Goal: Task Accomplishment & Management: Manage account settings

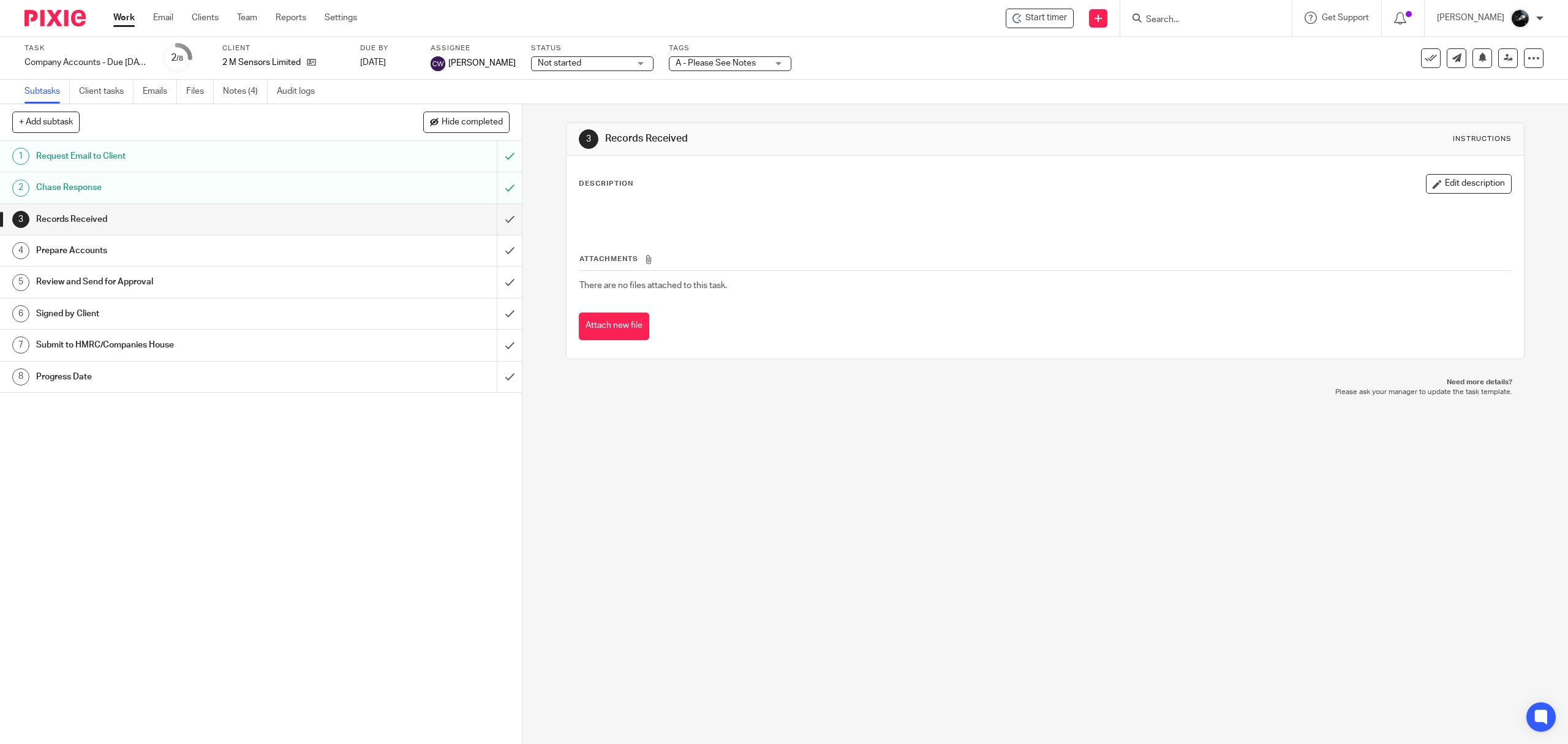
click at [68, 15] on img at bounding box center [55, 18] width 61 height 17
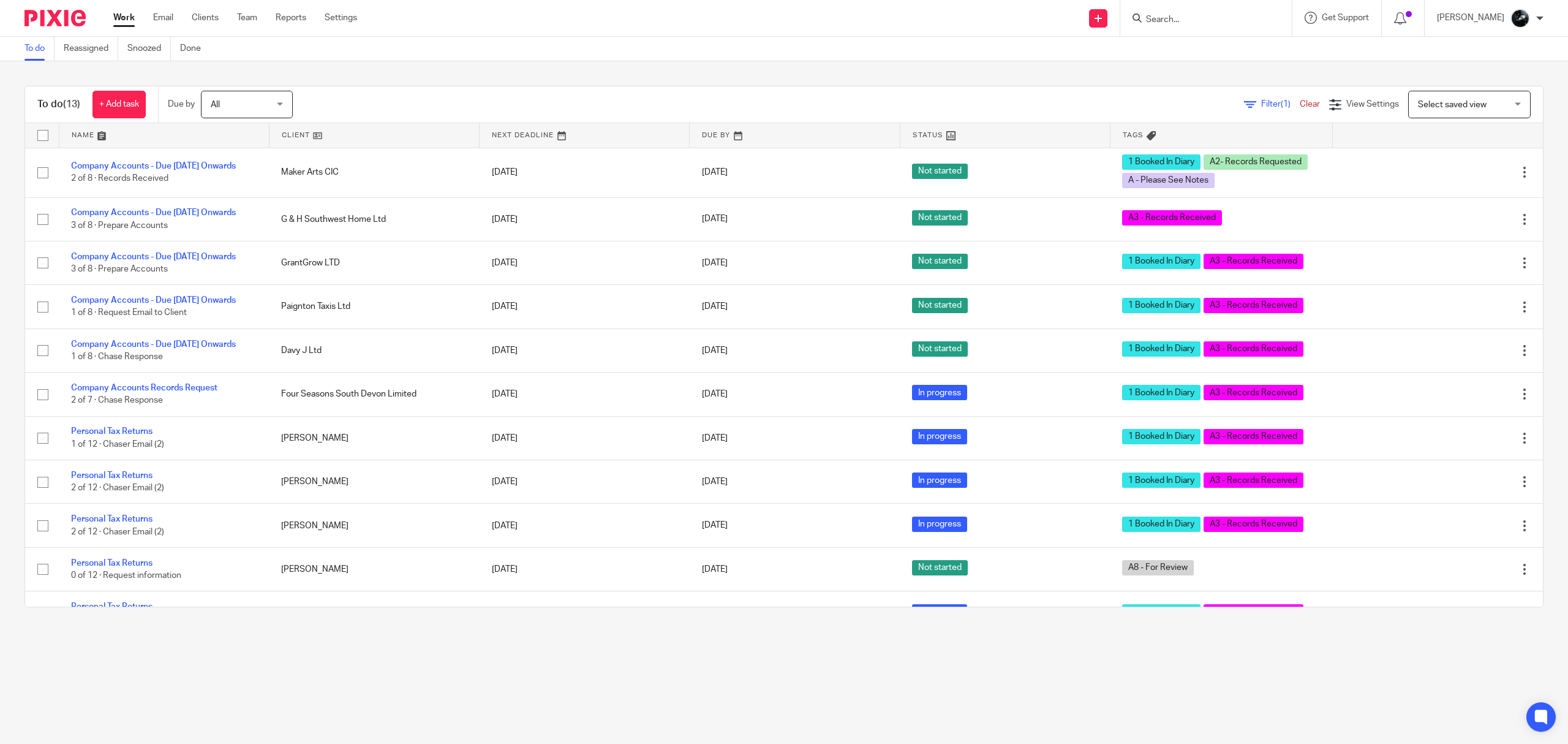
click at [1432, 103] on span "Select saved view" at bounding box center [1452, 104] width 69 height 8
click at [1431, 163] on li "Not booked in" at bounding box center [1445, 156] width 122 height 25
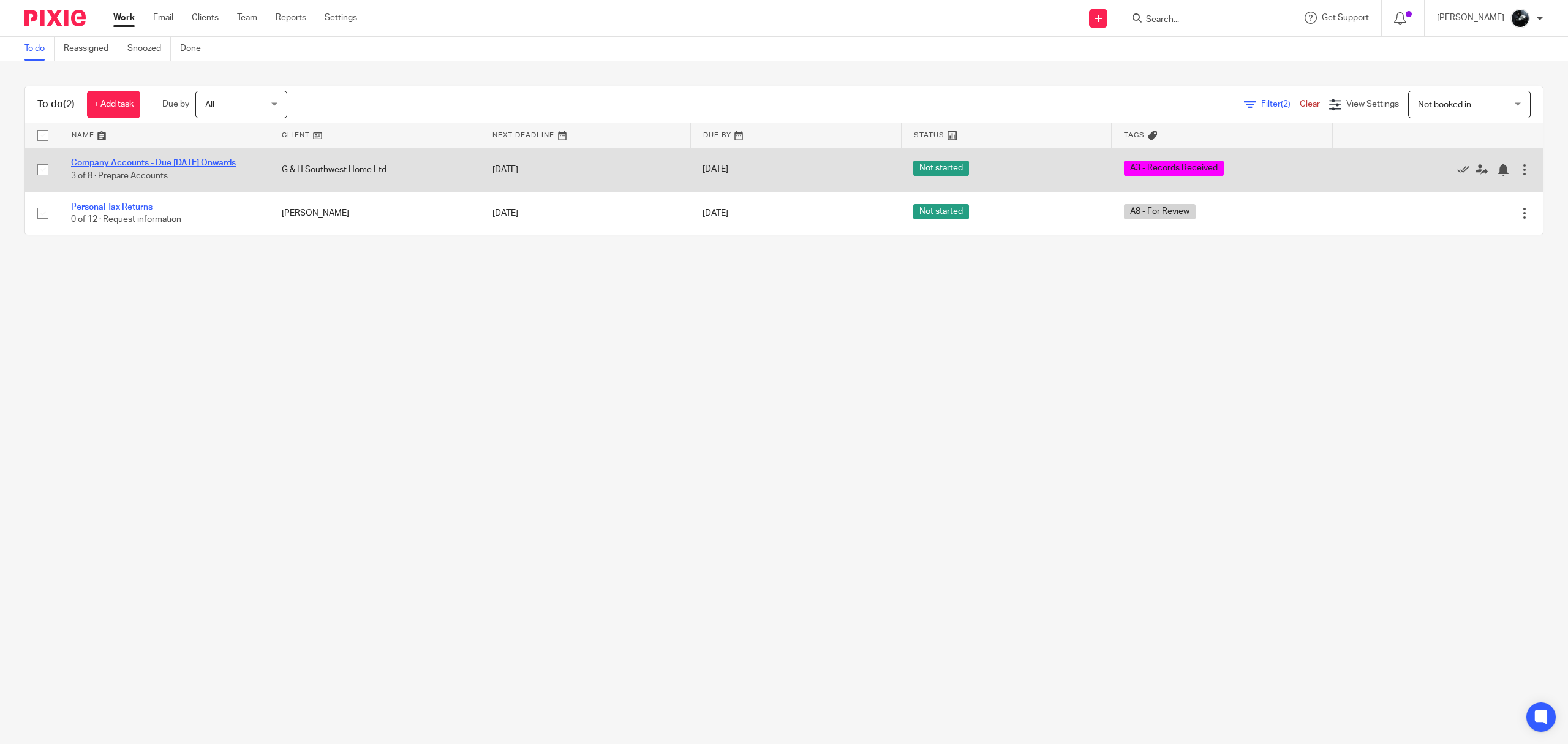
click at [118, 161] on link "Company Accounts - Due [DATE] Onwards" at bounding box center [154, 163] width 165 height 8
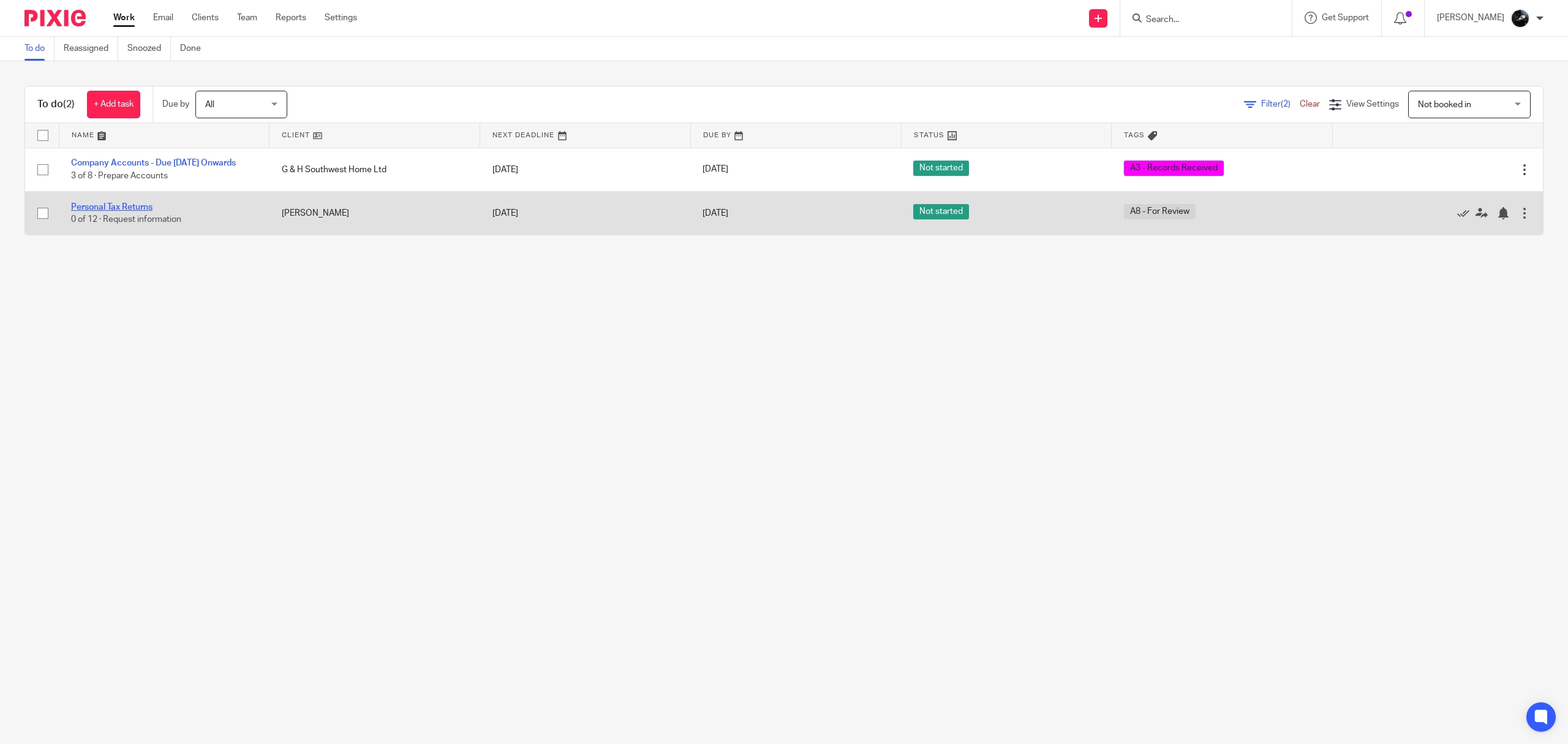
click at [119, 210] on link "Personal Tax Returns" at bounding box center [112, 206] width 82 height 8
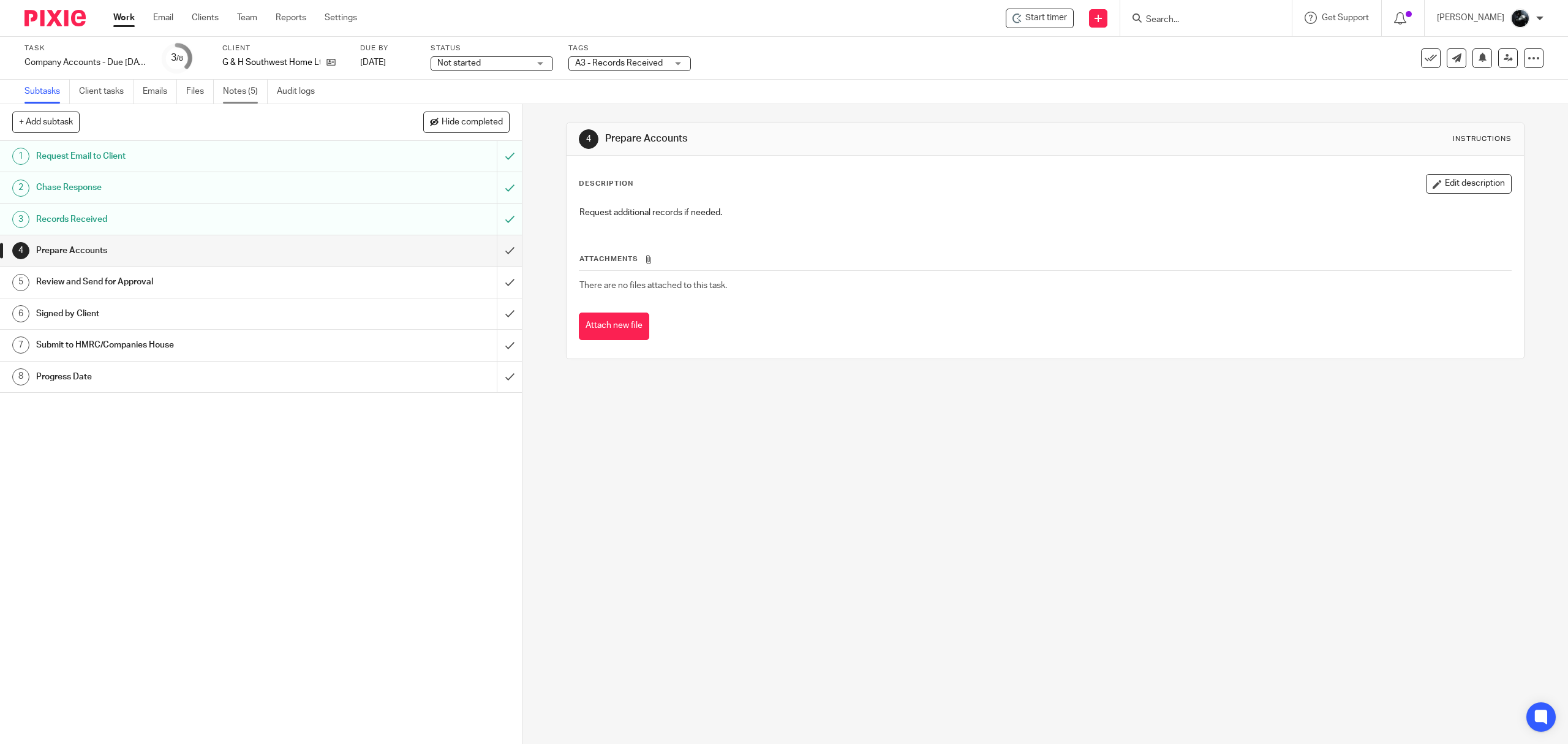
click at [243, 101] on link "Notes (5)" at bounding box center [246, 91] width 45 height 24
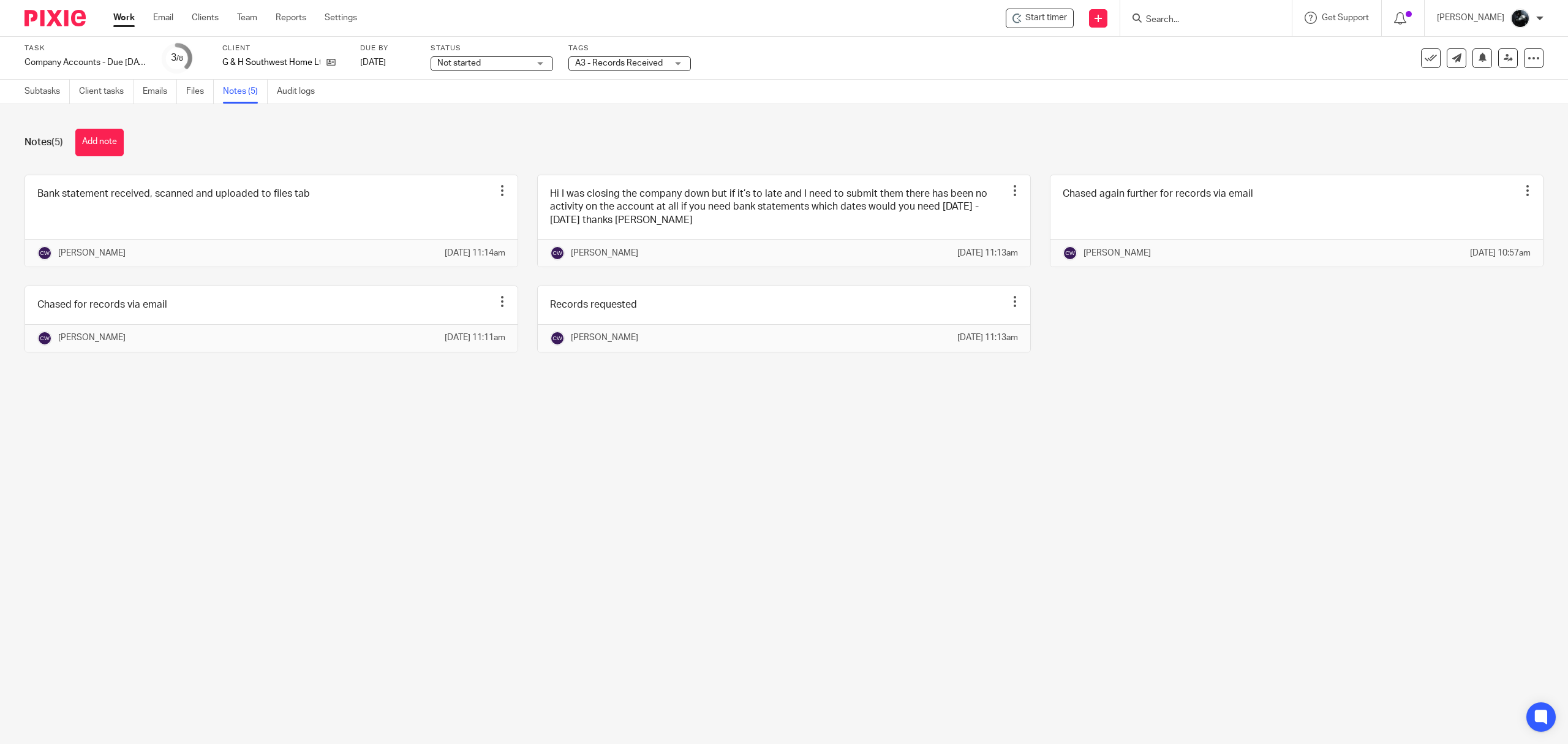
click at [636, 62] on span "A3 - Records Received" at bounding box center [619, 62] width 87 height 8
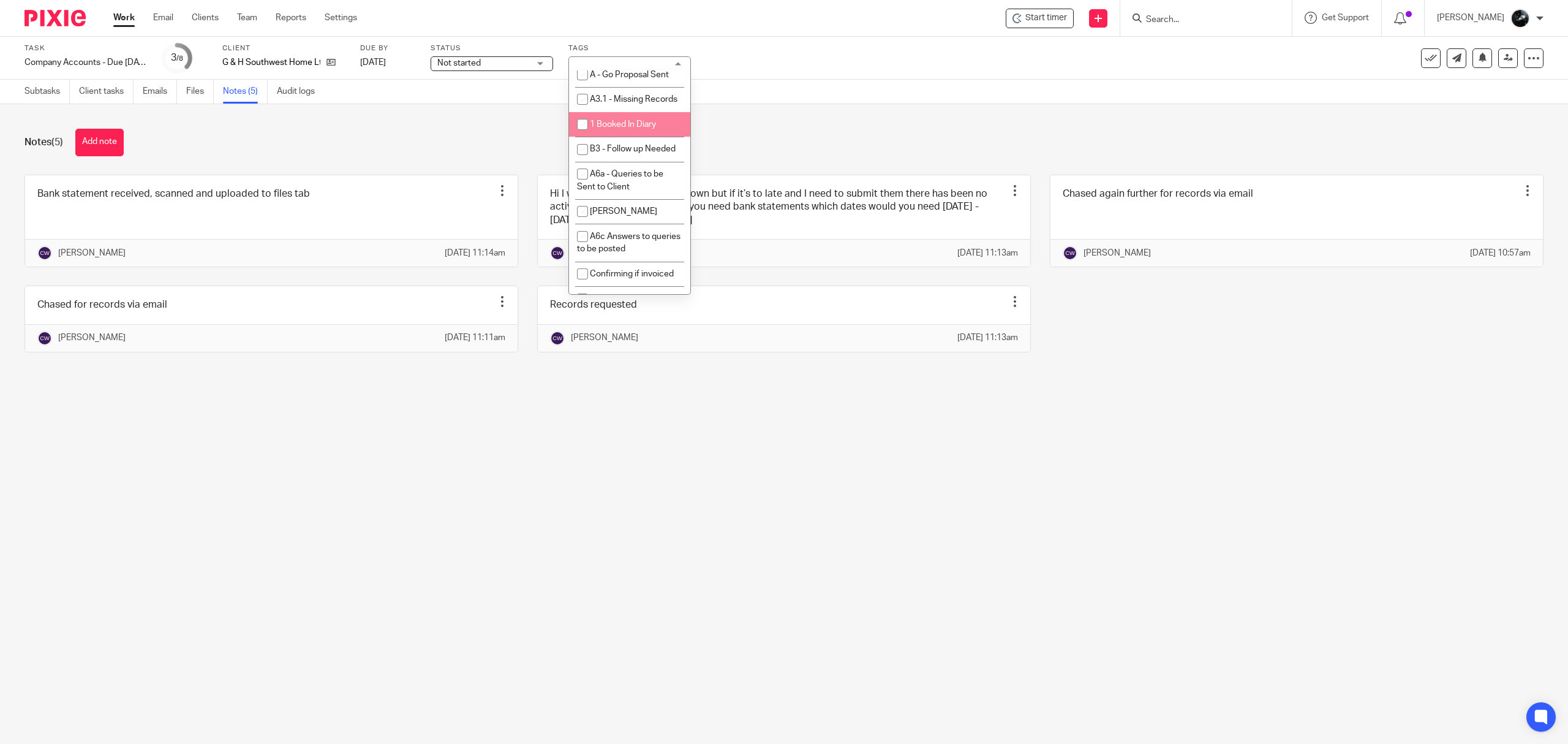
click at [636, 129] on span "1 Booked In Diary" at bounding box center [623, 124] width 66 height 8
checkbox input "true"
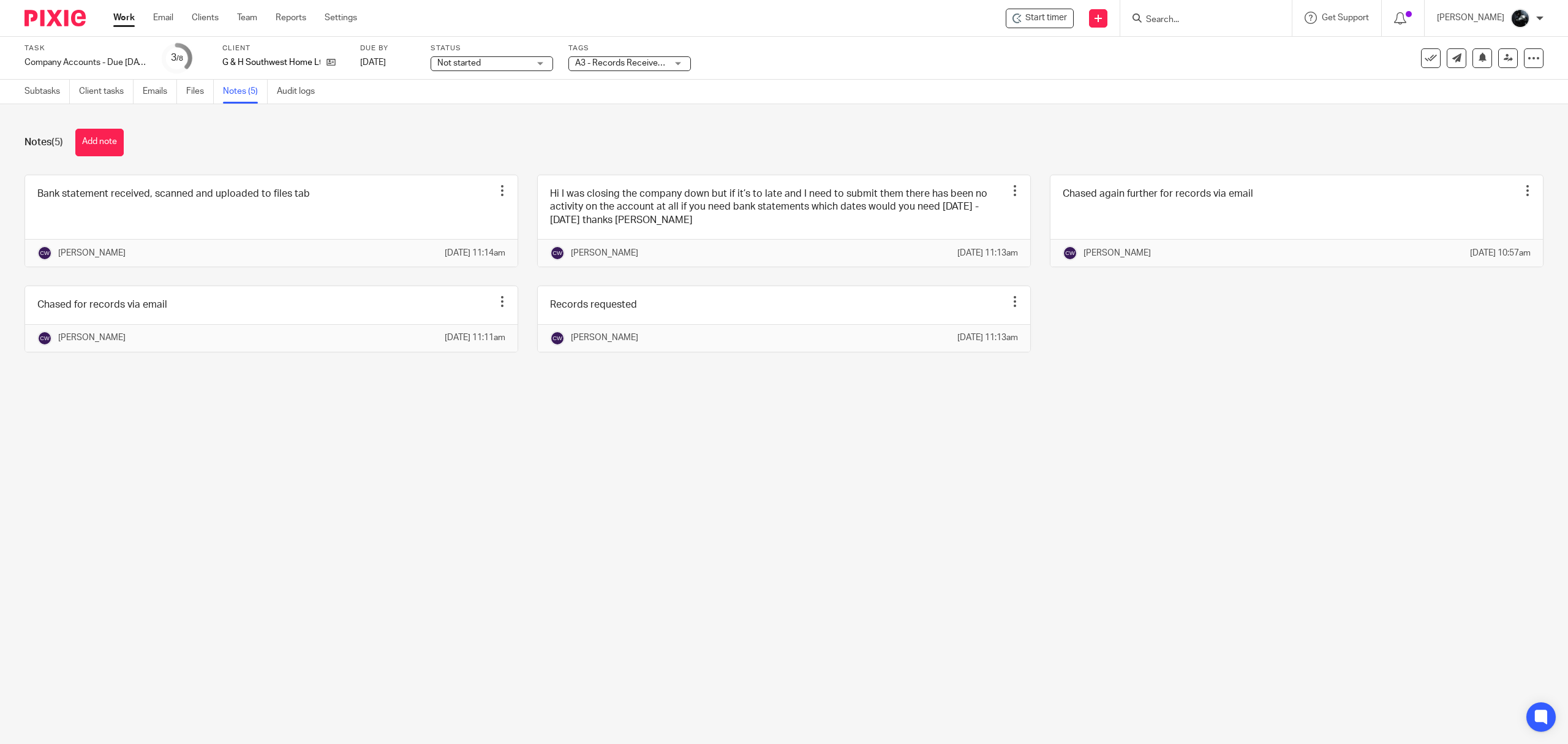
click at [824, 86] on div "Subtasks Client tasks Emails Files Notes (5) Audit logs" at bounding box center [784, 92] width 1568 height 24
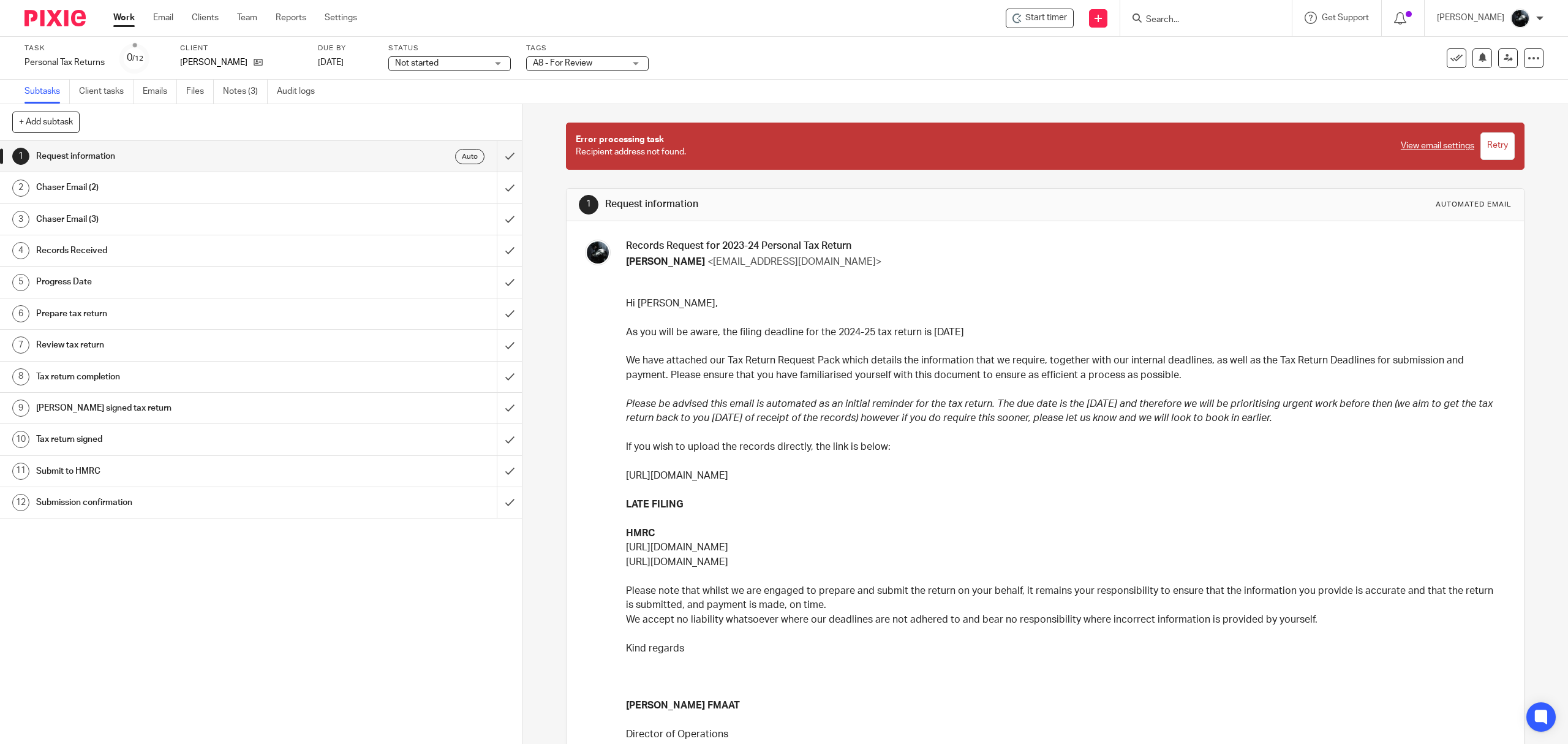
click at [621, 61] on span "A8 - For Review" at bounding box center [579, 64] width 92 height 13
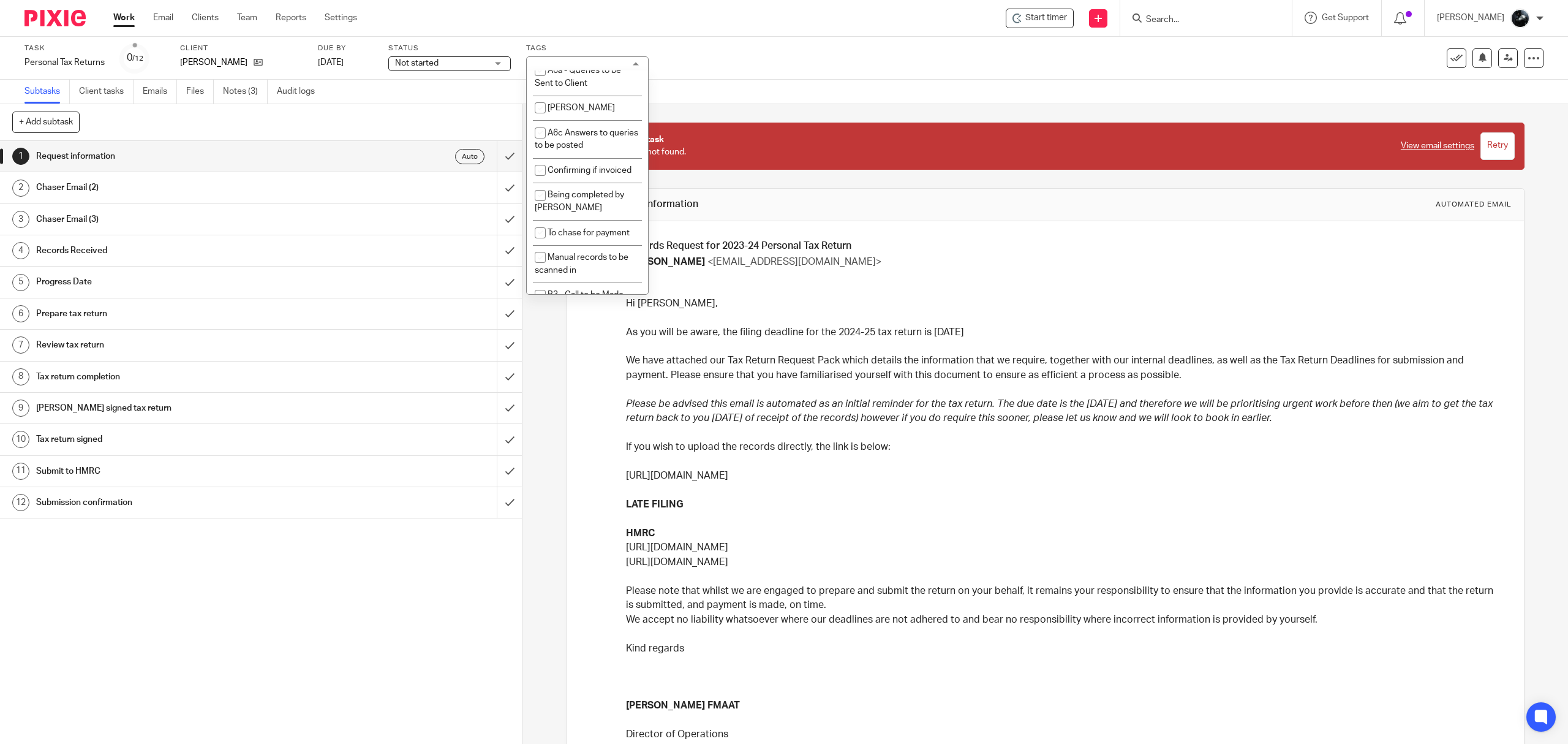
scroll to position [1143, 0]
checkbox input "true"
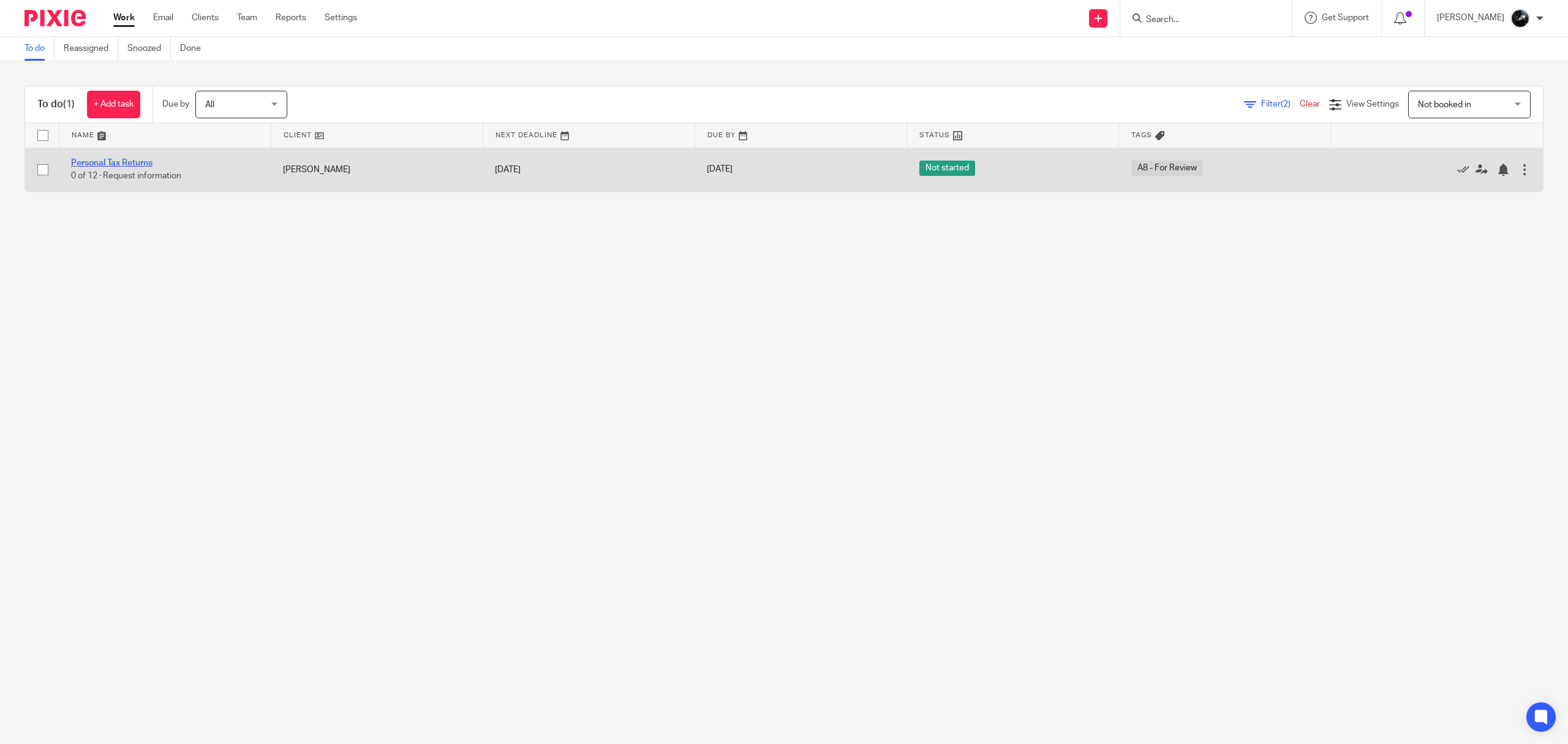
click at [125, 161] on link "Personal Tax Returns" at bounding box center [112, 163] width 82 height 8
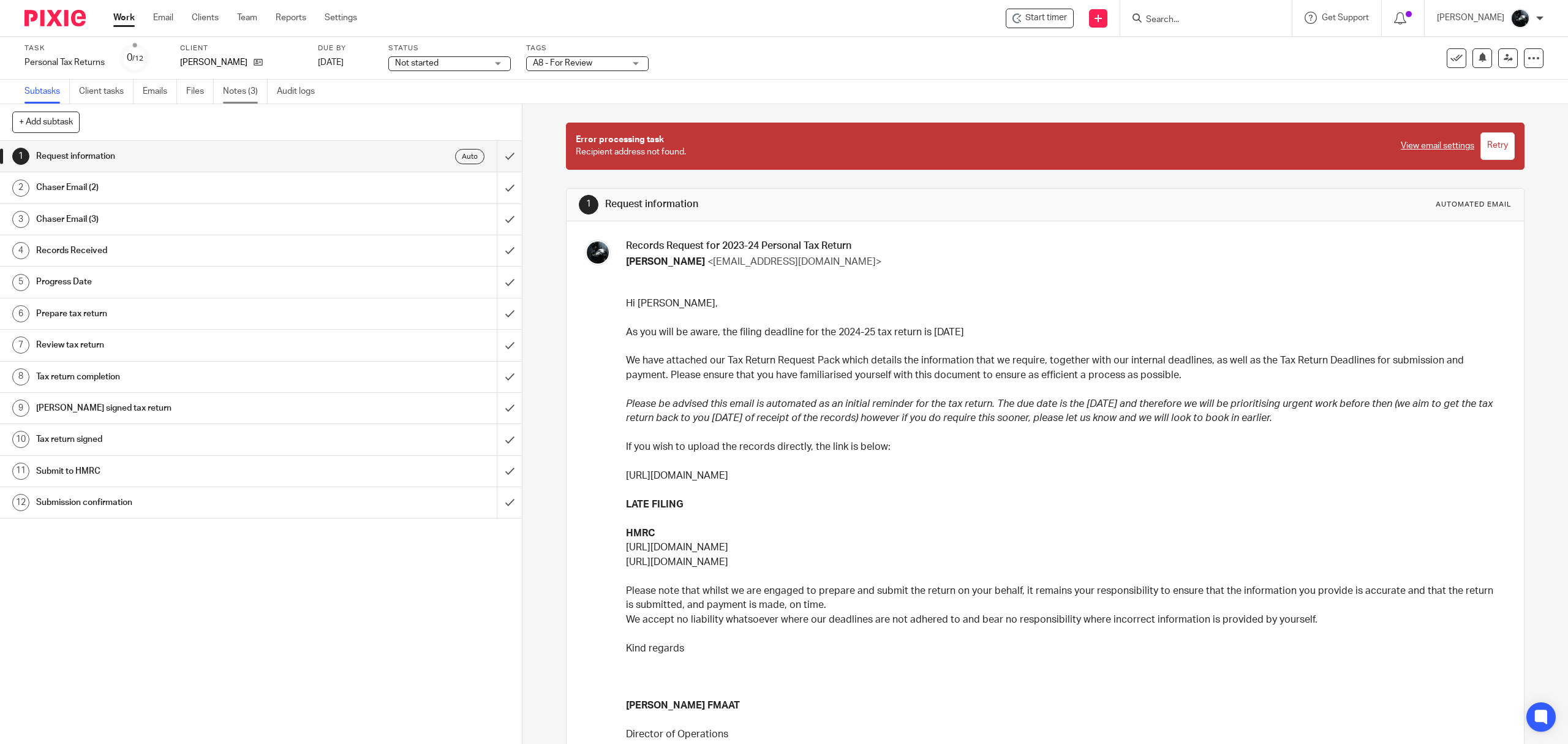
click at [240, 82] on link "Notes (3)" at bounding box center [246, 91] width 45 height 24
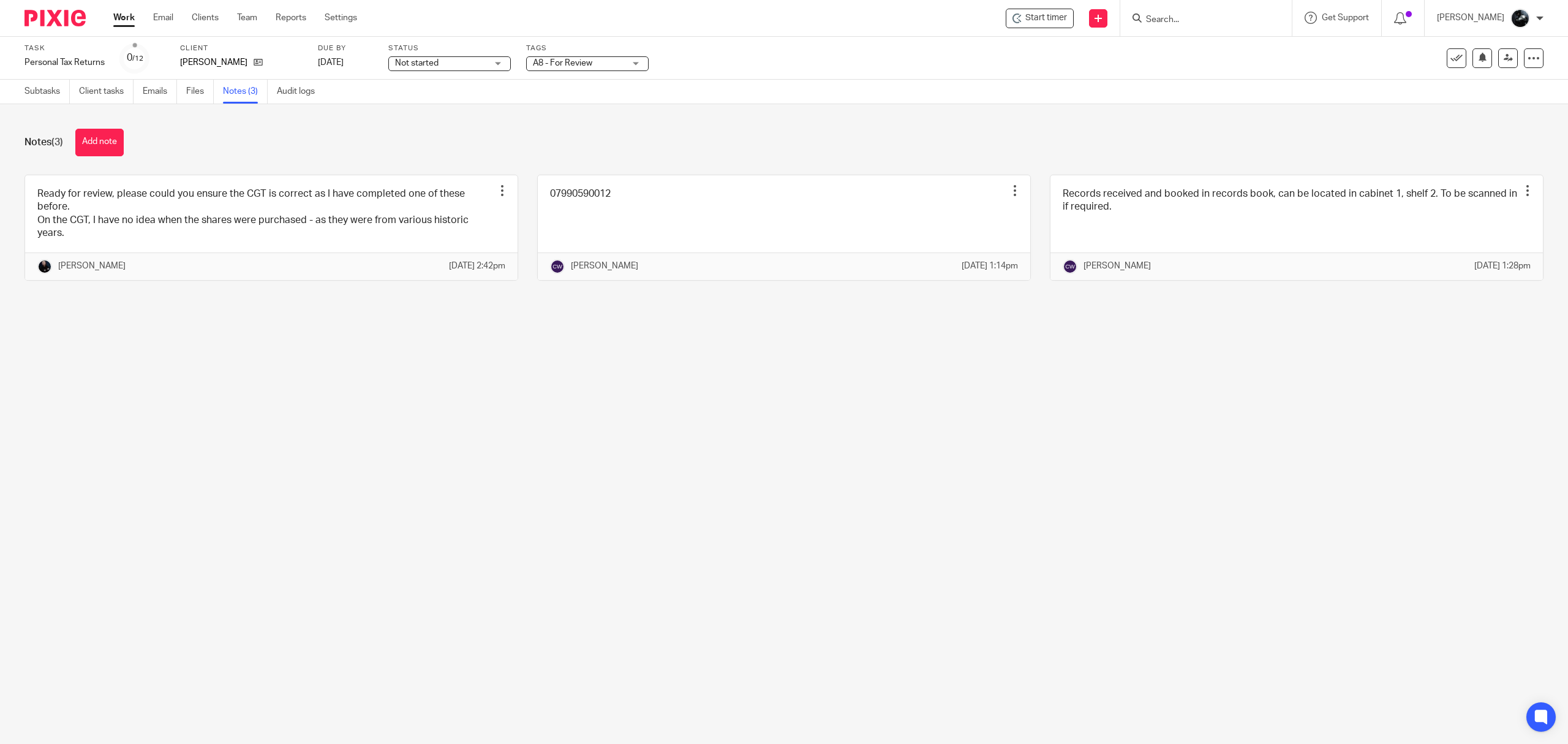
click at [69, 18] on img at bounding box center [55, 18] width 61 height 17
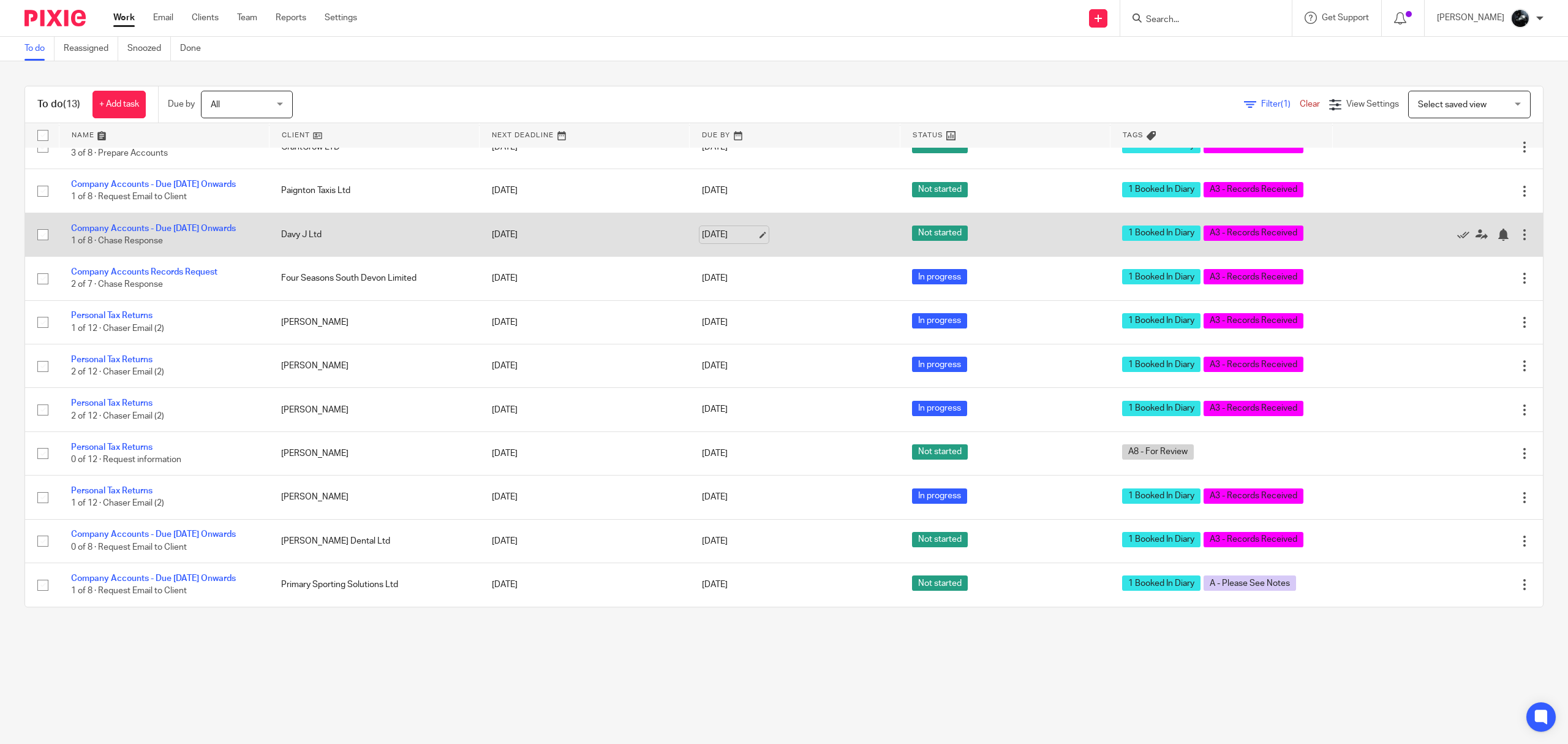
scroll to position [160, 0]
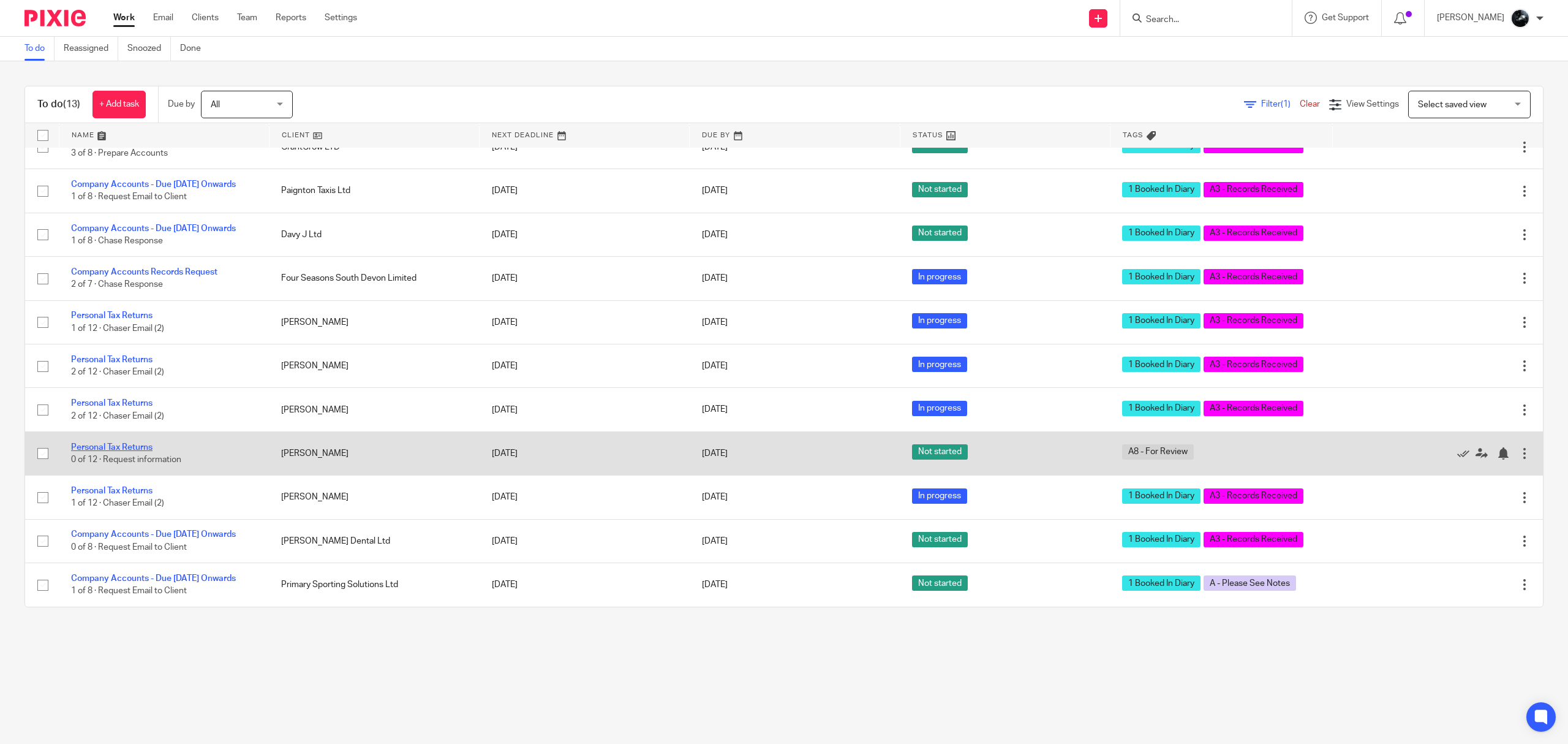
click at [111, 443] on link "Personal Tax Returns" at bounding box center [112, 447] width 82 height 8
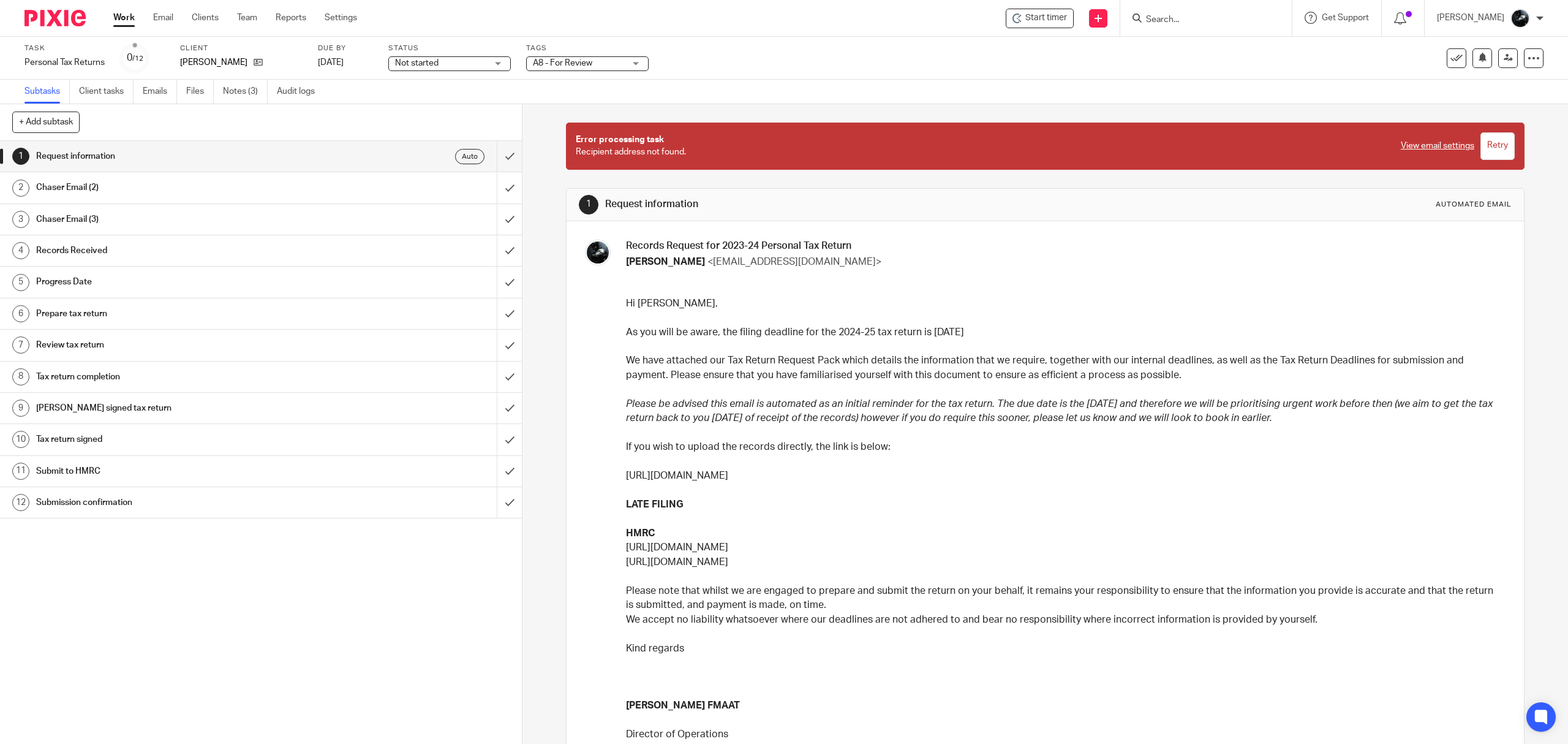
click at [591, 65] on span "A8 - For Review" at bounding box center [563, 62] width 59 height 8
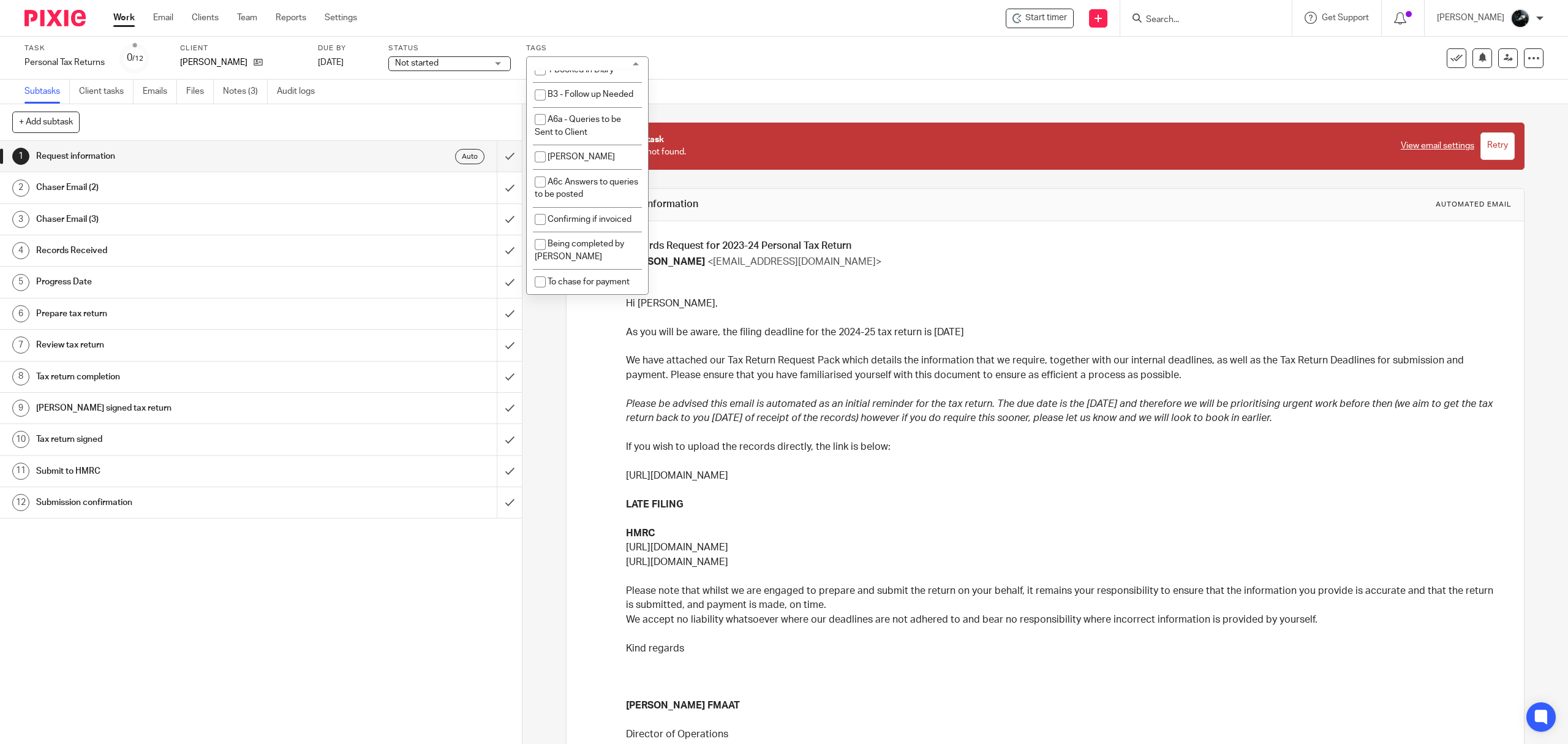
scroll to position [1062, 0]
click at [588, 47] on span "1 Booked In Diary" at bounding box center [581, 42] width 66 height 8
checkbox input "true"
click at [710, 76] on div "Task Personal Tax Returns Save Personal Tax Returns 0 /12 Client [PERSON_NAME] …" at bounding box center [784, 58] width 1568 height 43
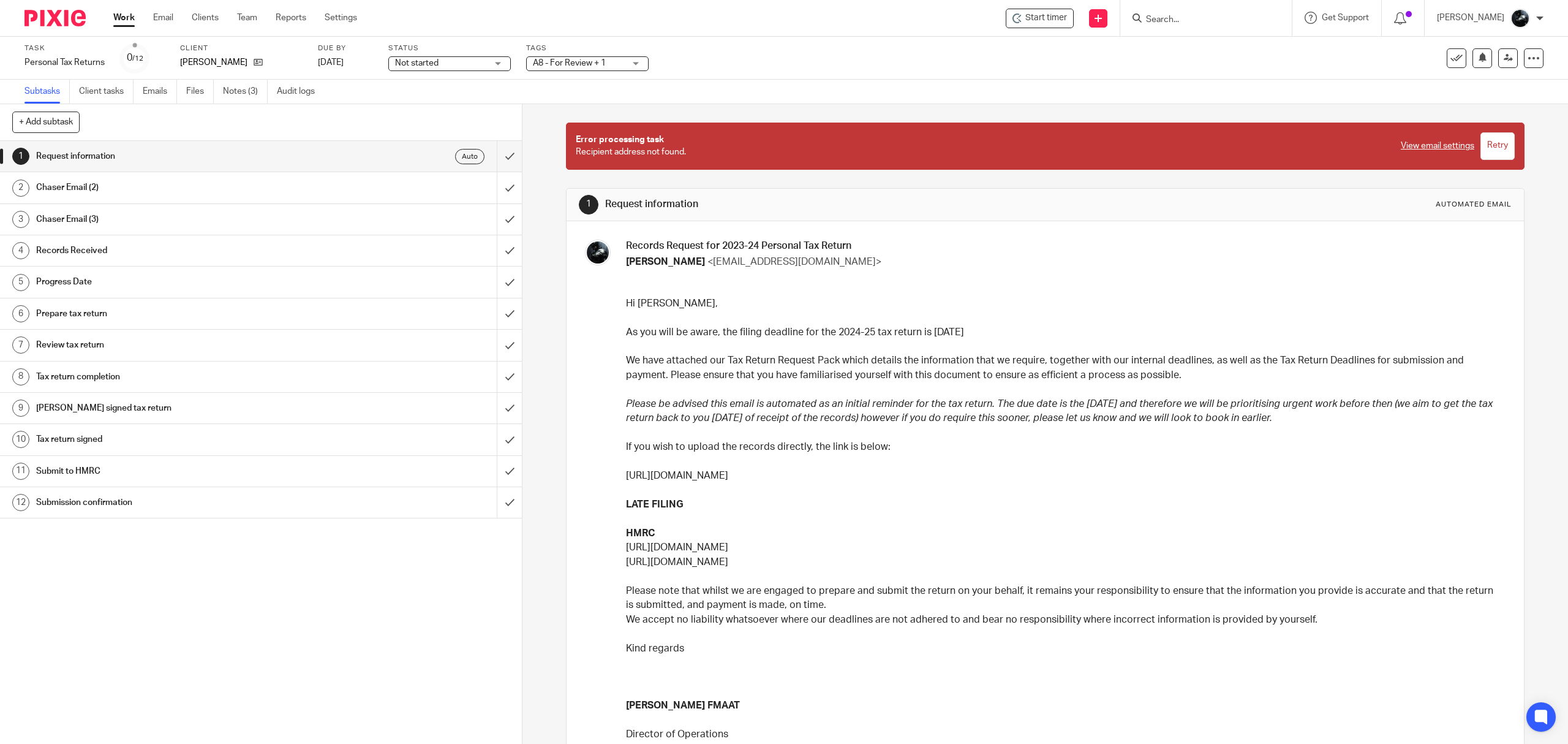
click at [76, 18] on img at bounding box center [55, 18] width 61 height 17
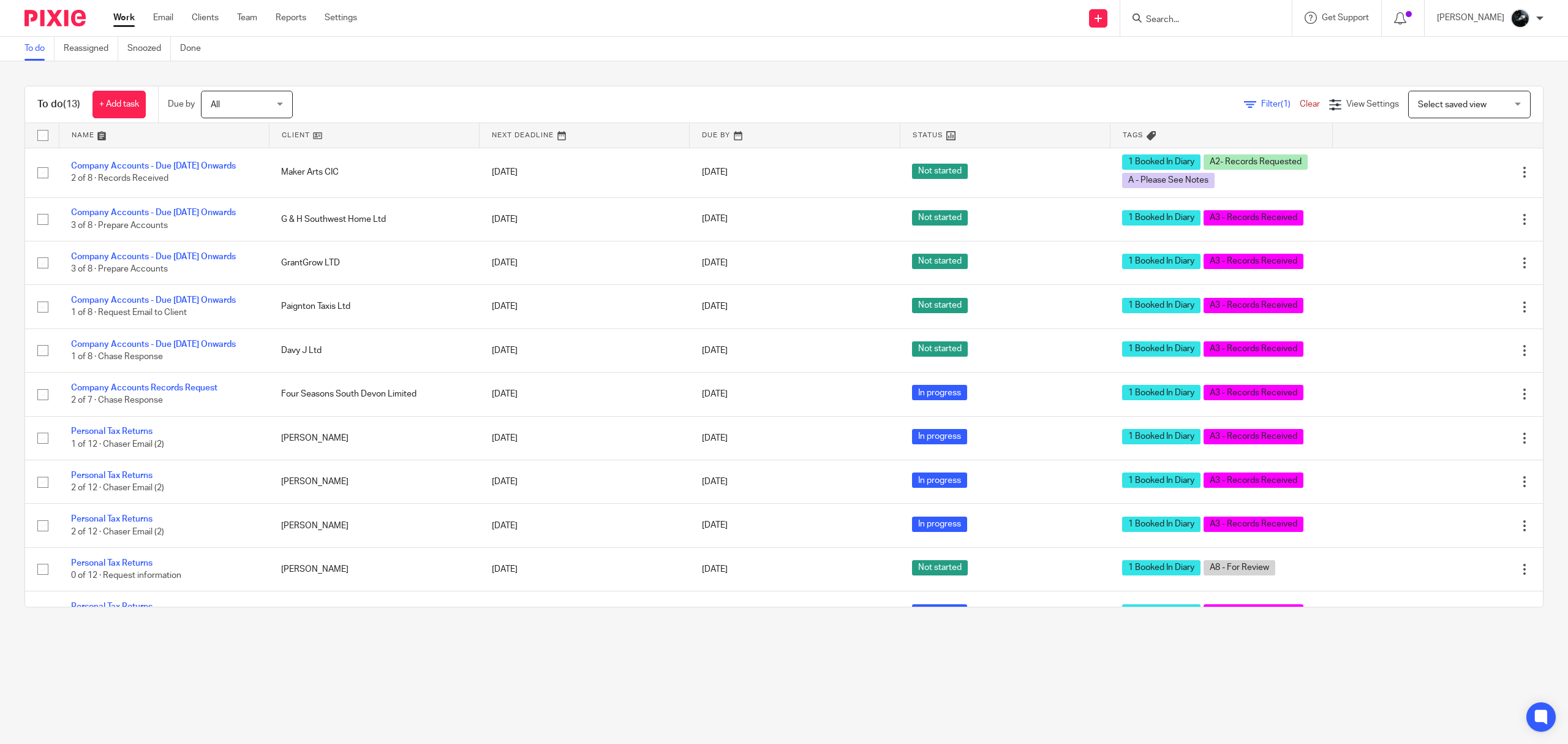
click at [1199, 17] on input "Search" at bounding box center [1200, 20] width 111 height 11
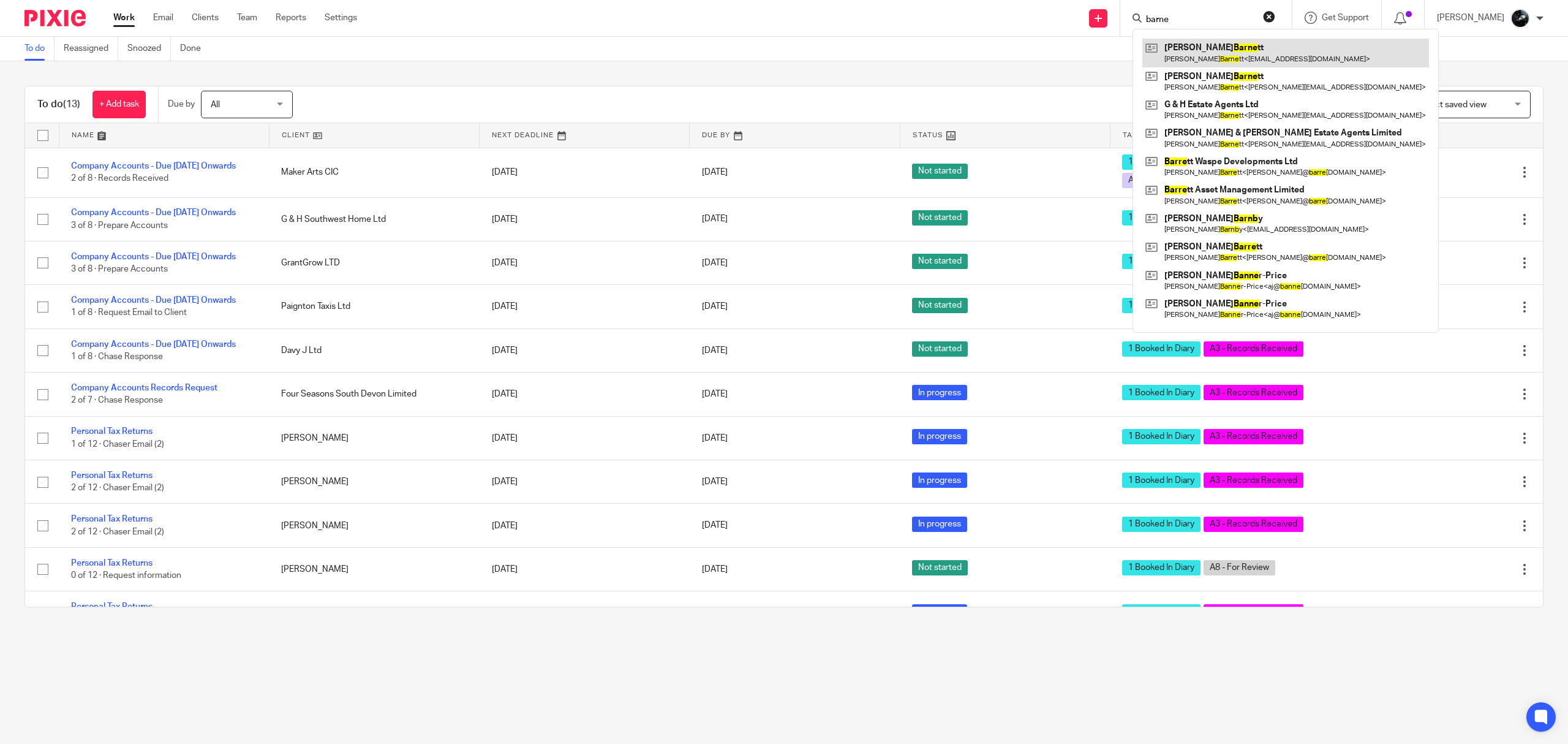
type input "barne"
click at [1235, 49] on link at bounding box center [1286, 53] width 287 height 28
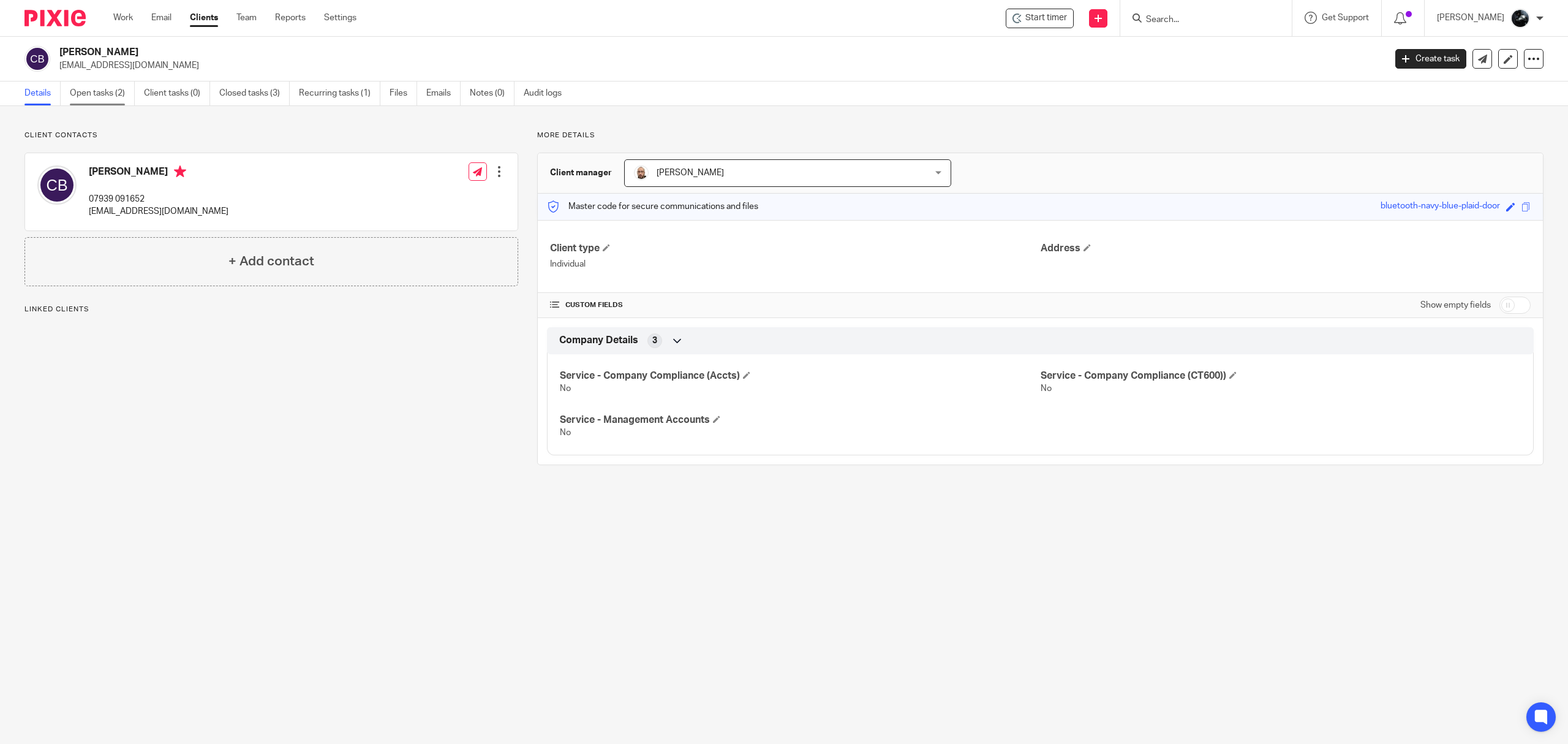
click at [82, 91] on link "Open tasks (2)" at bounding box center [102, 93] width 65 height 24
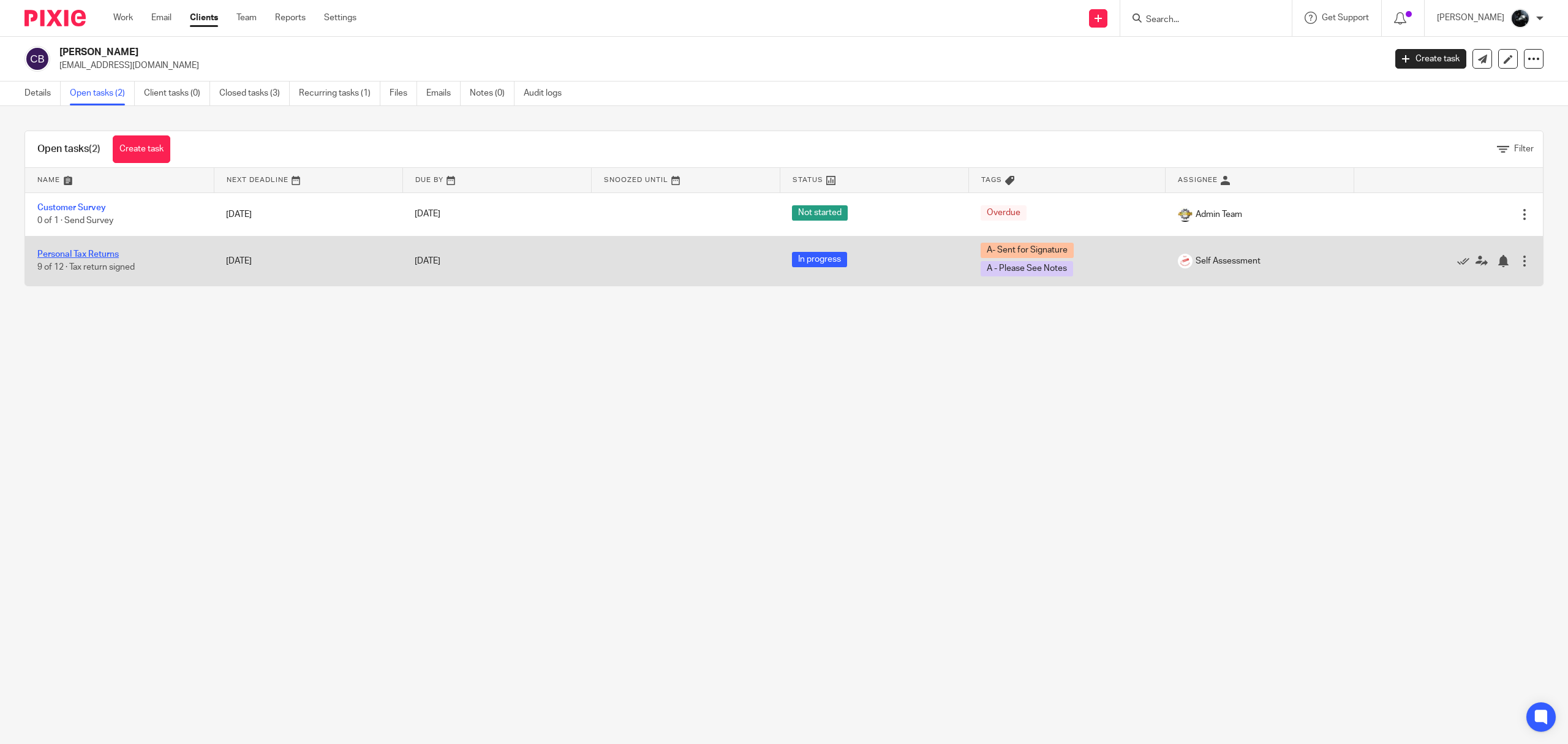
click at [87, 251] on link "Personal Tax Returns" at bounding box center [78, 254] width 82 height 8
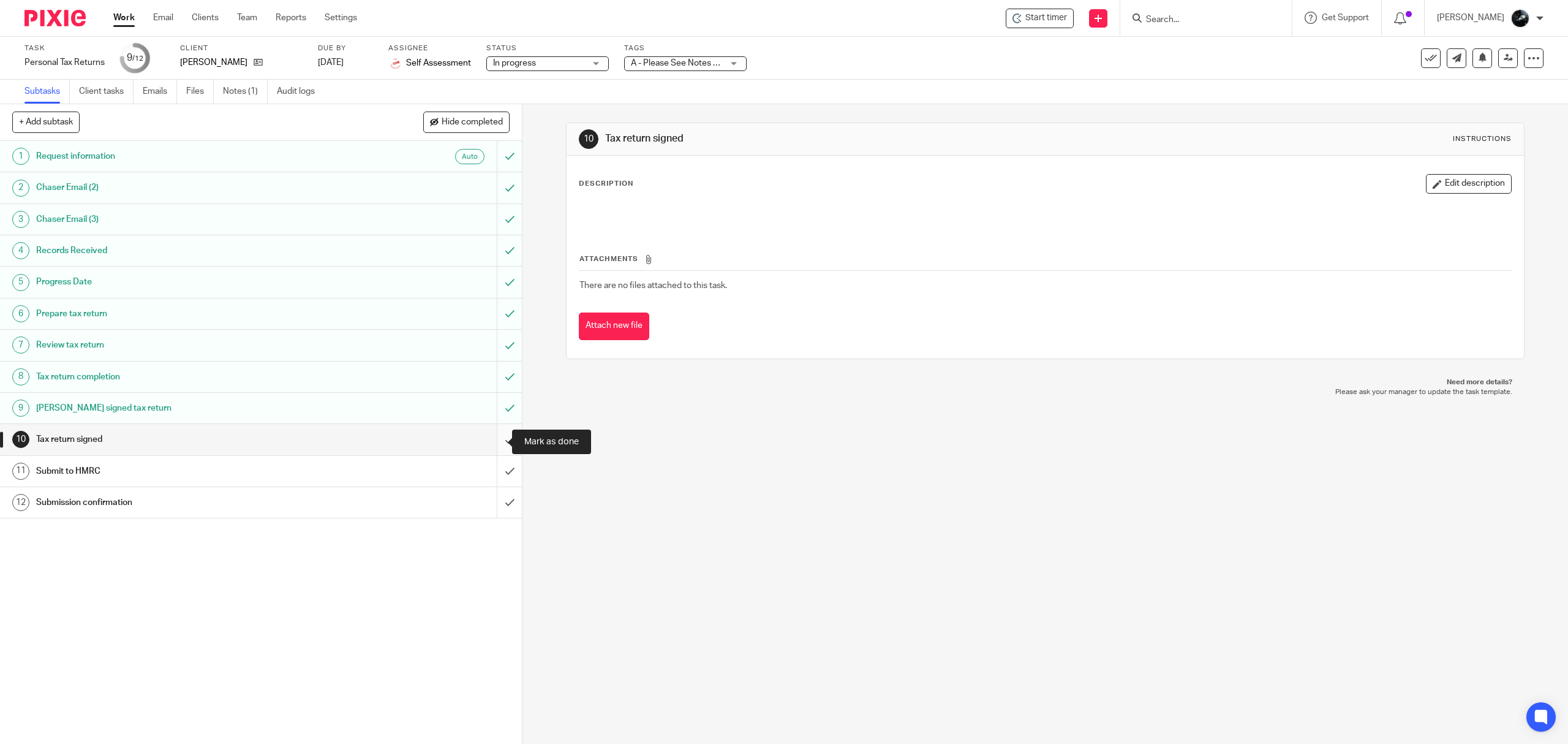
click at [499, 435] on input "submit" at bounding box center [261, 439] width 522 height 31
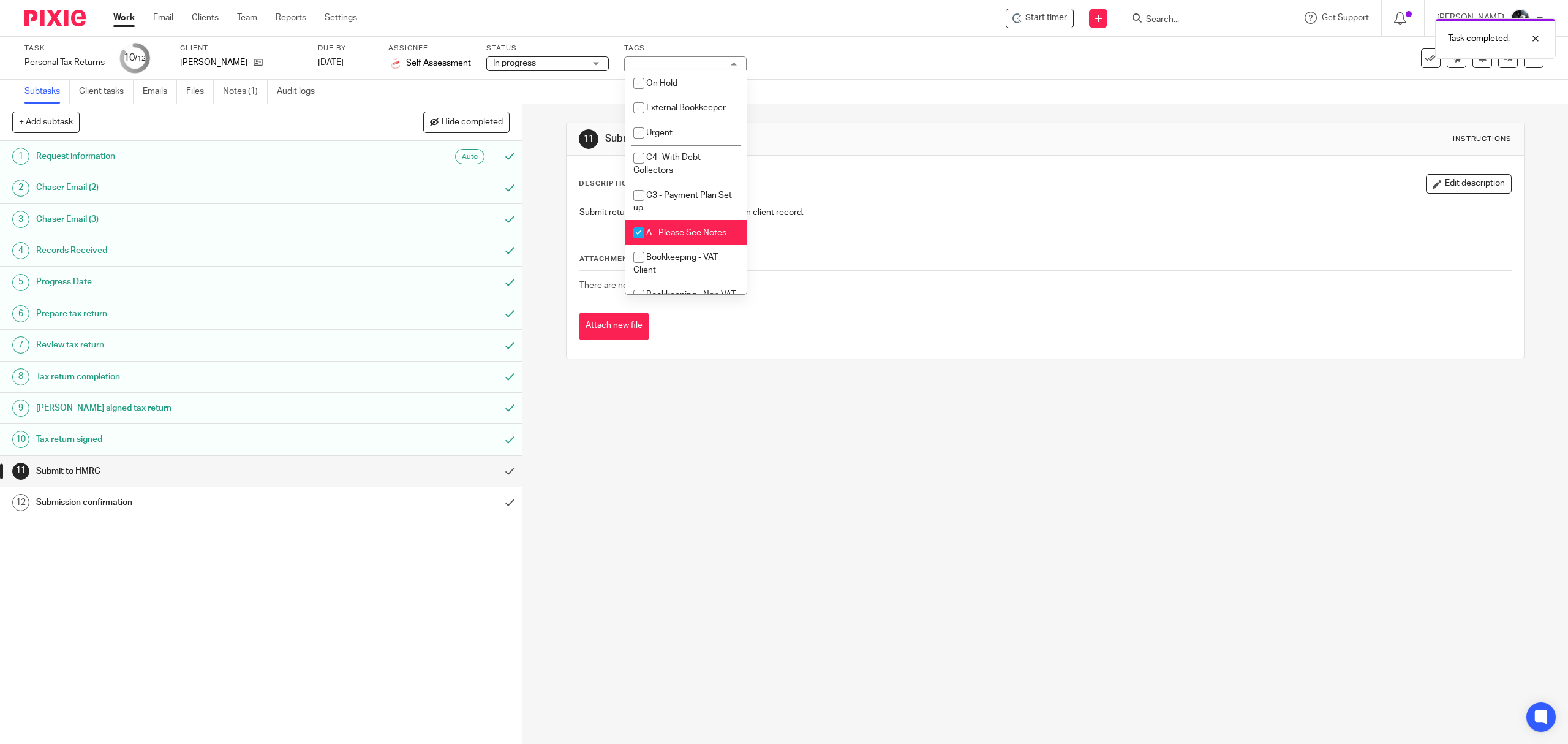
click at [689, 242] on li "A - Please See Notes" at bounding box center [686, 232] width 122 height 25
checkbox input "false"
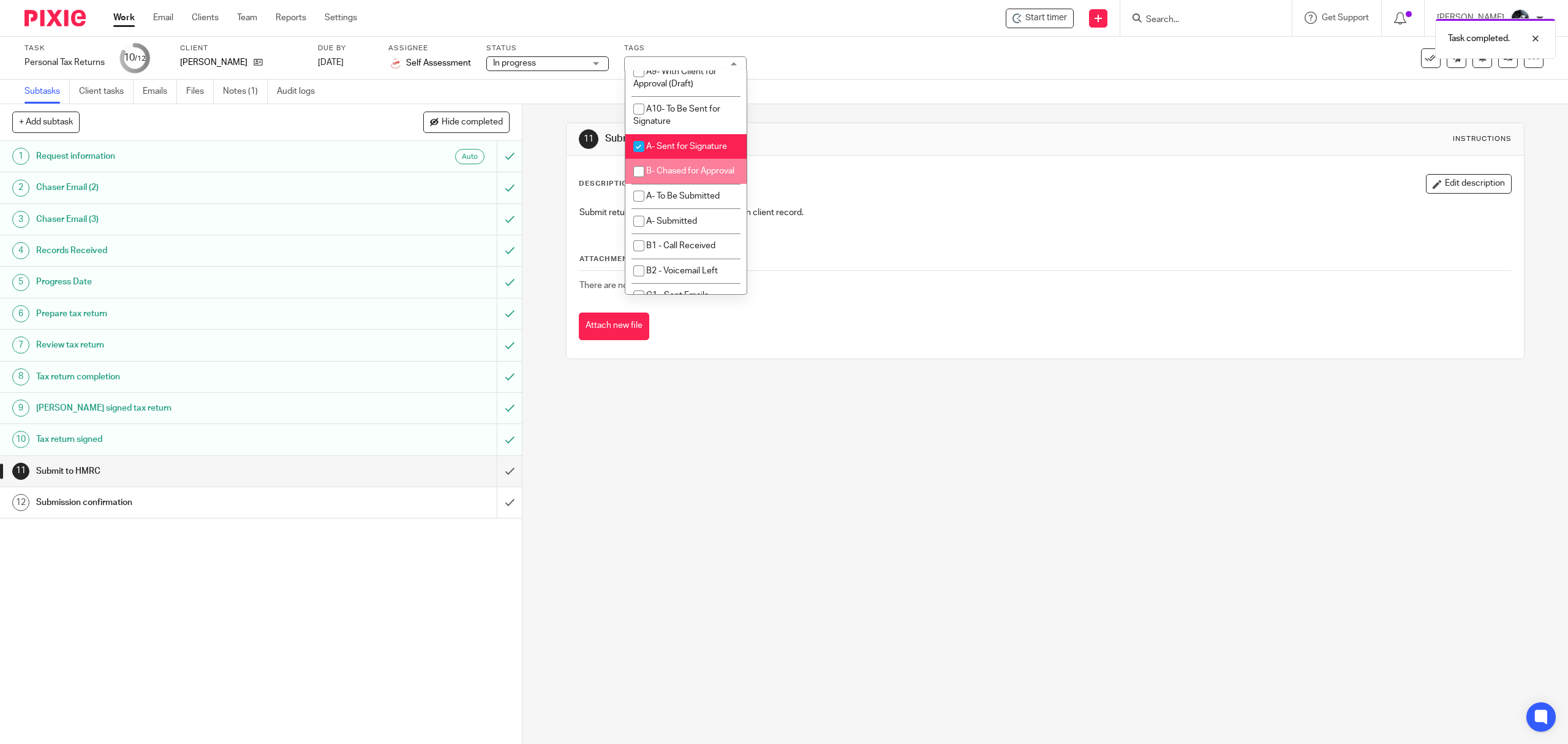
scroll to position [817, 0]
click at [687, 15] on li "A- Sent for Signature" at bounding box center [686, 2] width 122 height 25
checkbox input "false"
click at [697, 56] on span "A- To Be Submitted" at bounding box center [683, 51] width 73 height 8
checkbox input "true"
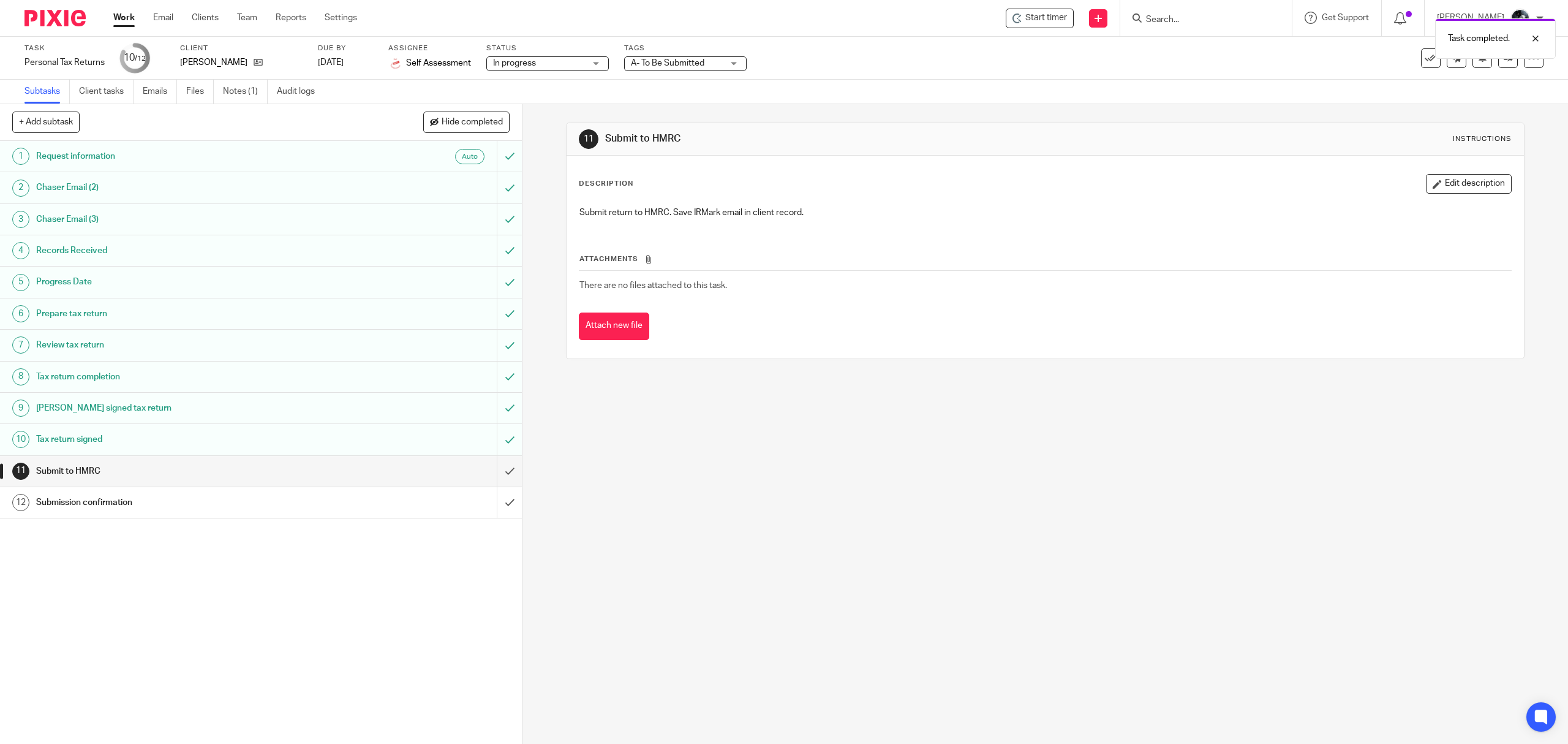
drag, startPoint x: 997, startPoint y: 507, endPoint x: 1035, endPoint y: 447, distance: 71.0
click at [998, 500] on div "11 Submit to HMRC Instructions Description Edit description Submit return to HM…" at bounding box center [1045, 424] width 1045 height 640
click at [1503, 59] on link at bounding box center [1508, 58] width 19 height 19
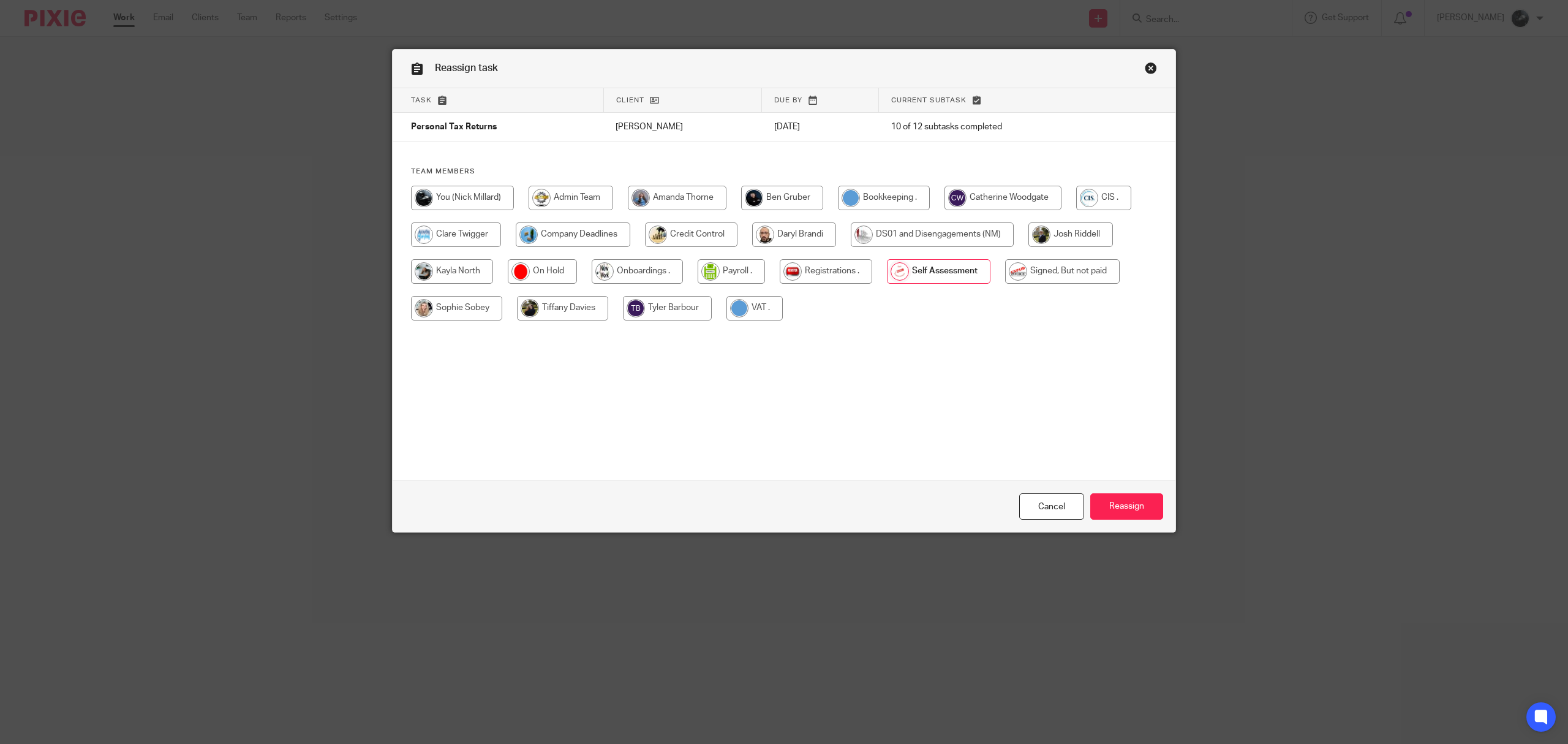
click at [1032, 275] on input "radio" at bounding box center [1063, 271] width 114 height 24
radio input "true"
click at [1130, 508] on input "Reassign" at bounding box center [1126, 506] width 73 height 26
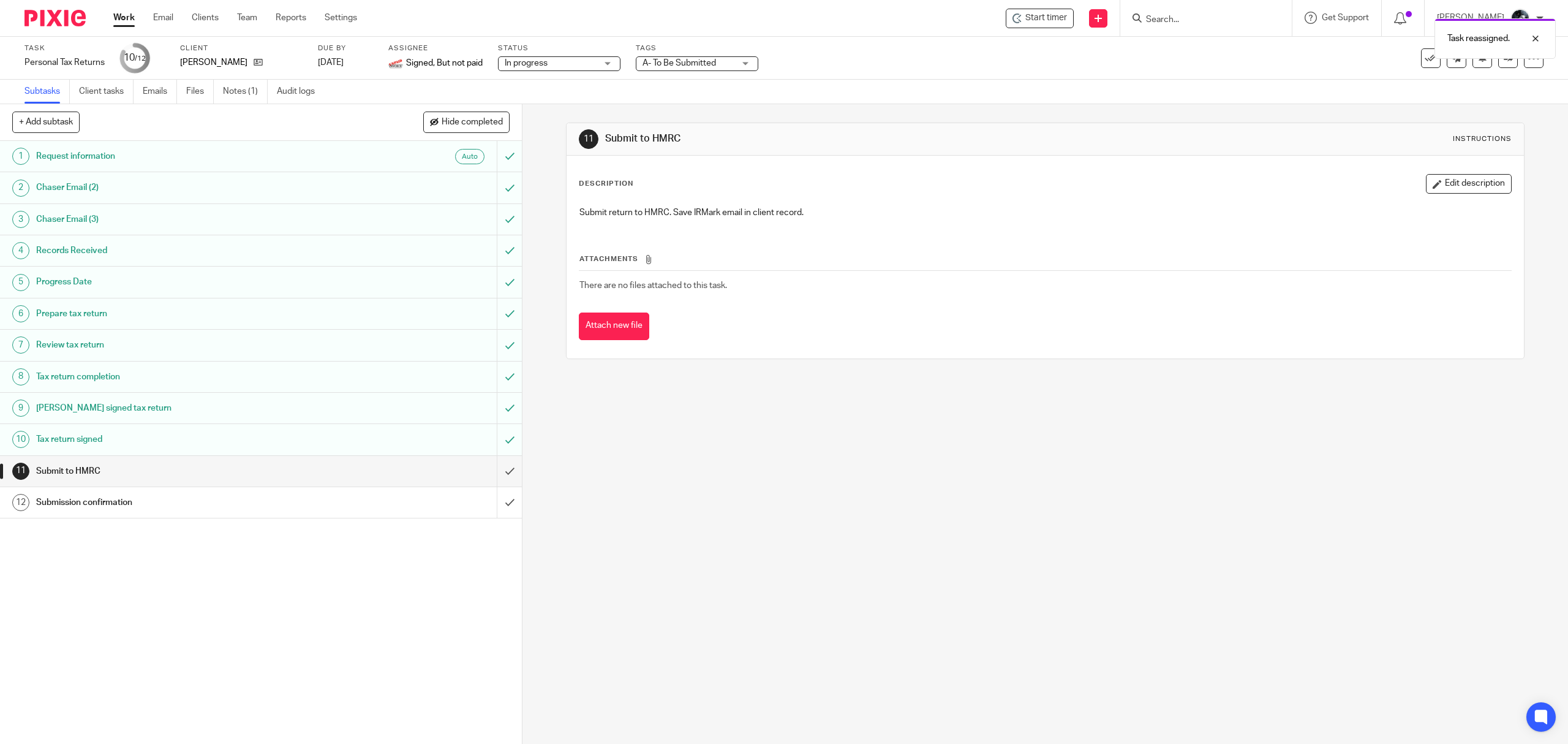
click at [28, 18] on img at bounding box center [55, 18] width 61 height 17
